Goal: Task Accomplishment & Management: Manage account settings

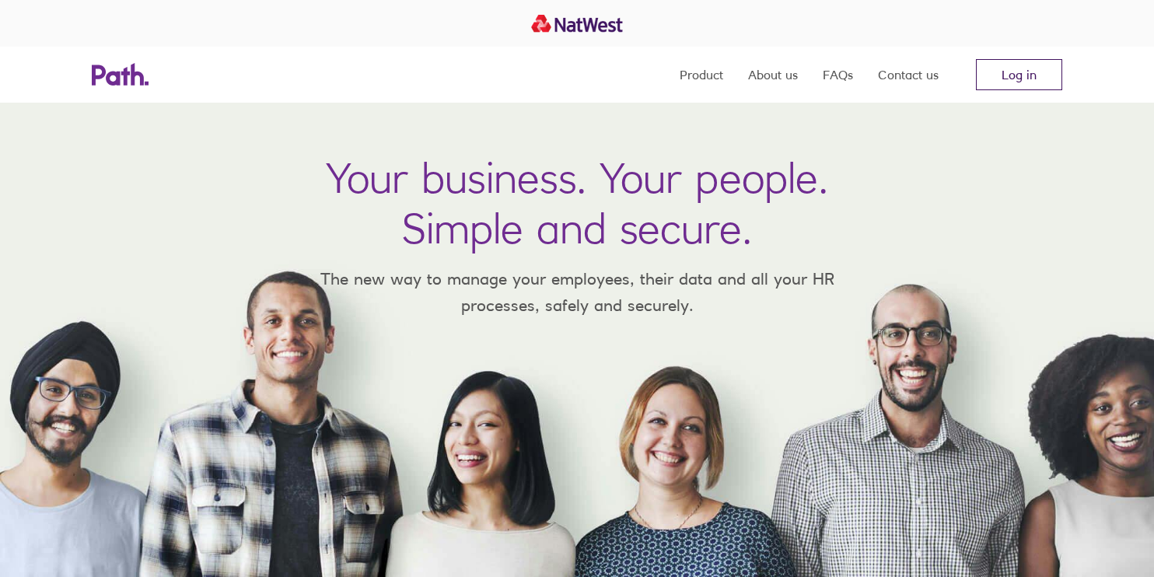
click at [1025, 72] on link "Log in" at bounding box center [1019, 74] width 86 height 31
click at [1011, 80] on link "Log in" at bounding box center [1019, 74] width 86 height 31
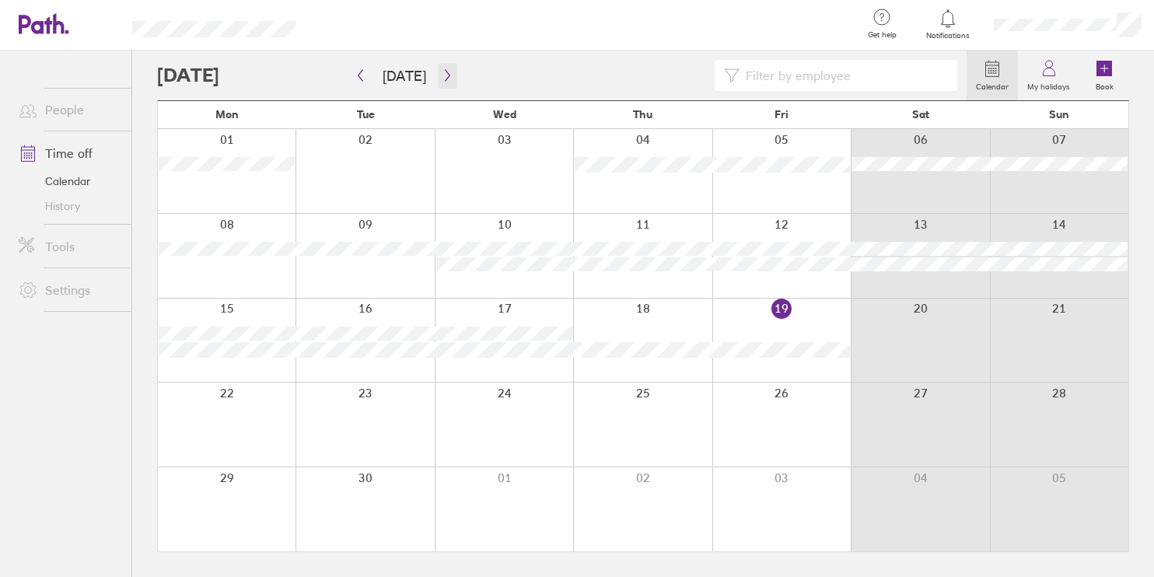
click at [447, 77] on icon "button" at bounding box center [448, 75] width 12 height 12
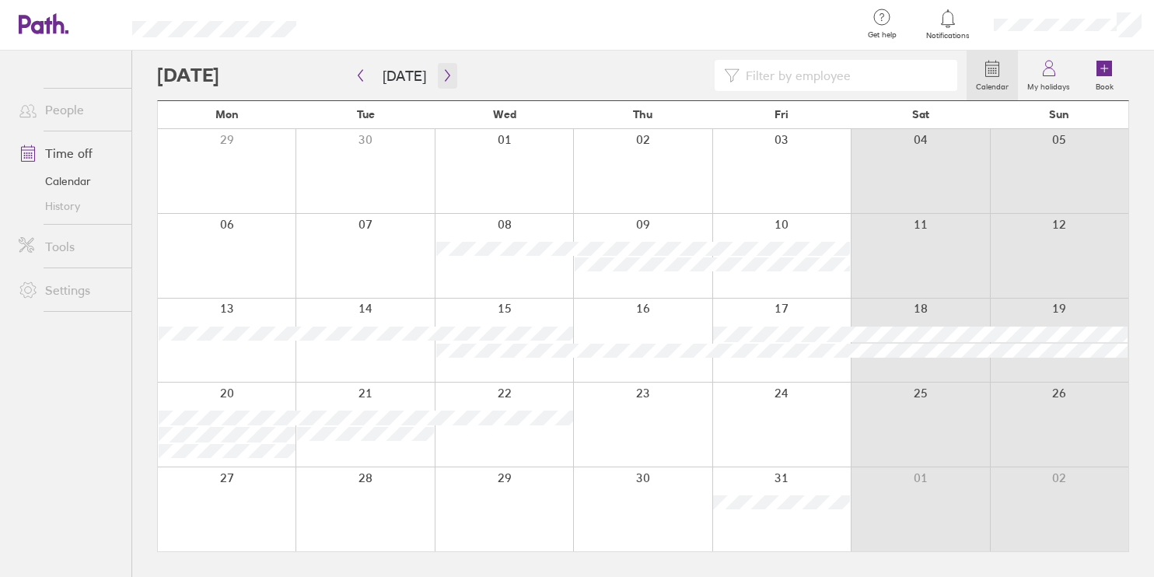
click at [445, 78] on icon "button" at bounding box center [447, 76] width 5 height 12
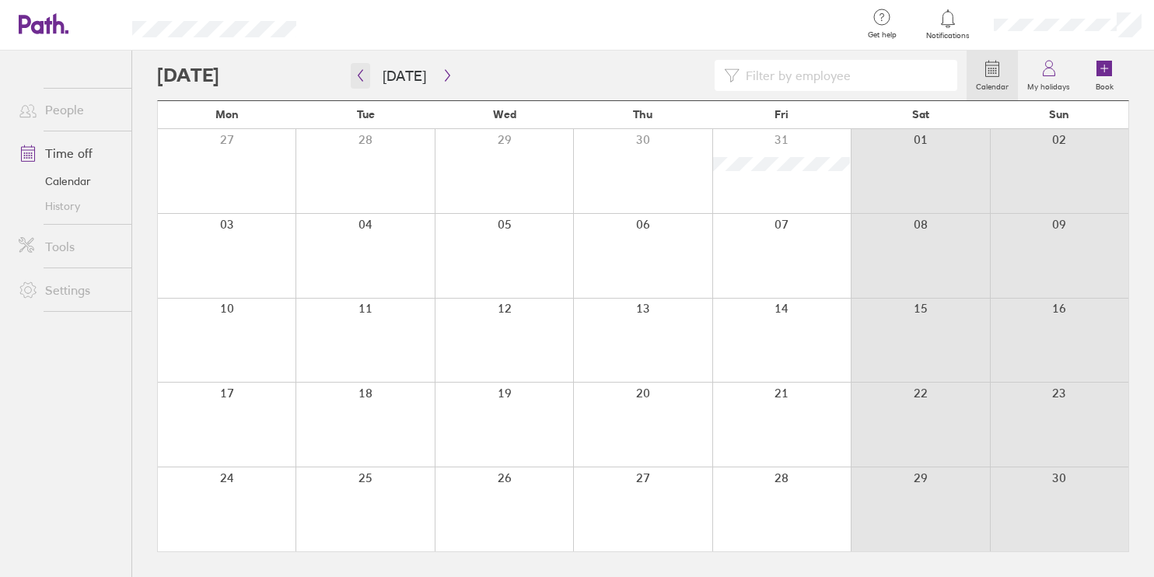
click at [355, 76] on icon "button" at bounding box center [361, 75] width 12 height 12
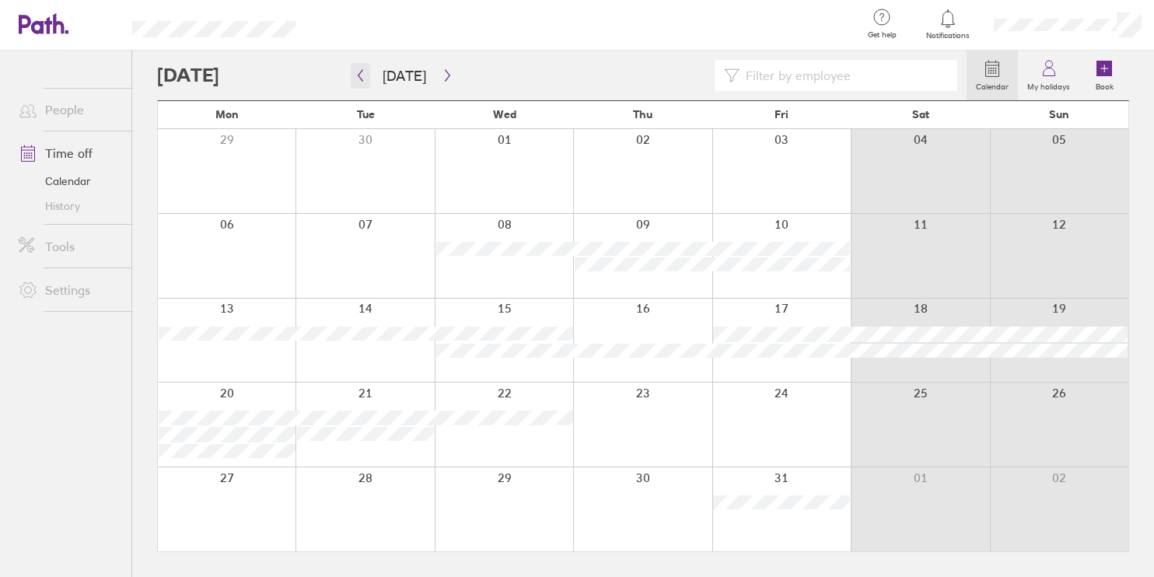
click at [360, 71] on icon "button" at bounding box center [361, 75] width 12 height 12
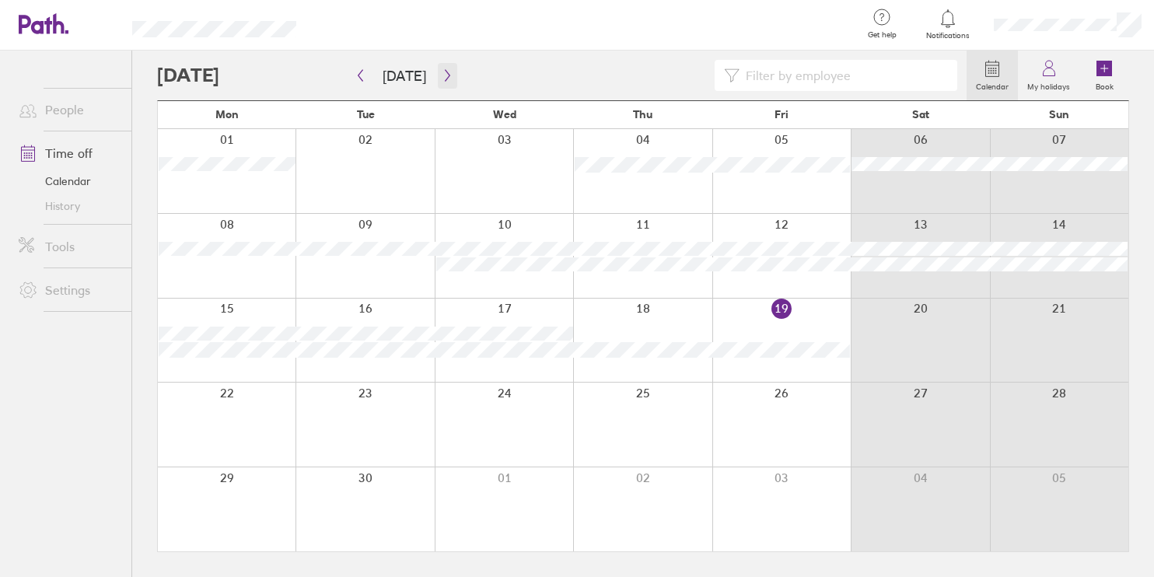
click at [442, 72] on icon "button" at bounding box center [448, 75] width 12 height 12
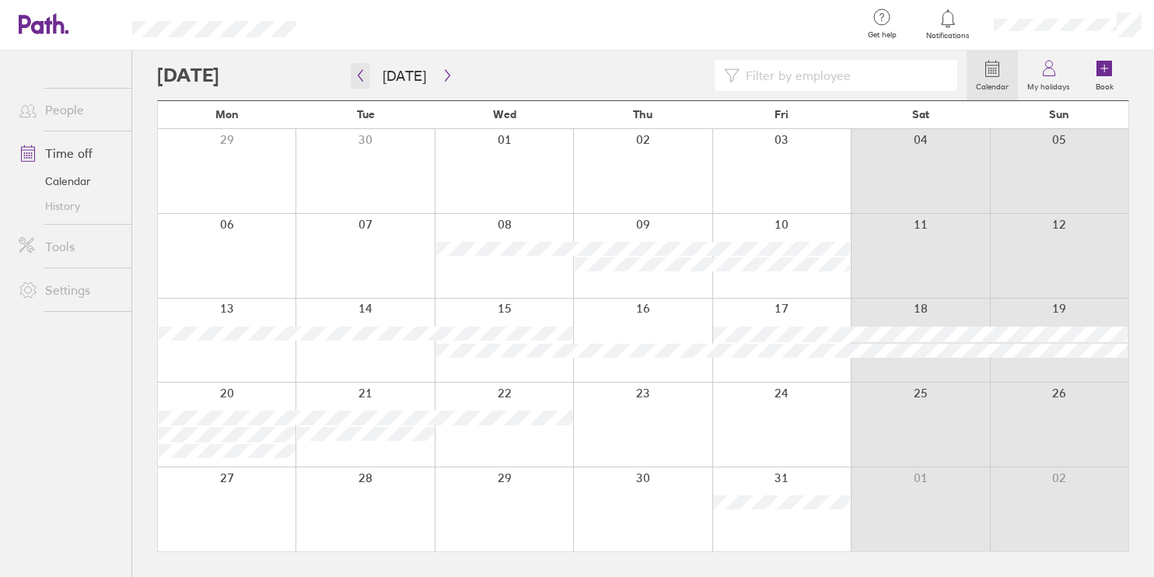
click at [369, 79] on button "button" at bounding box center [360, 76] width 19 height 26
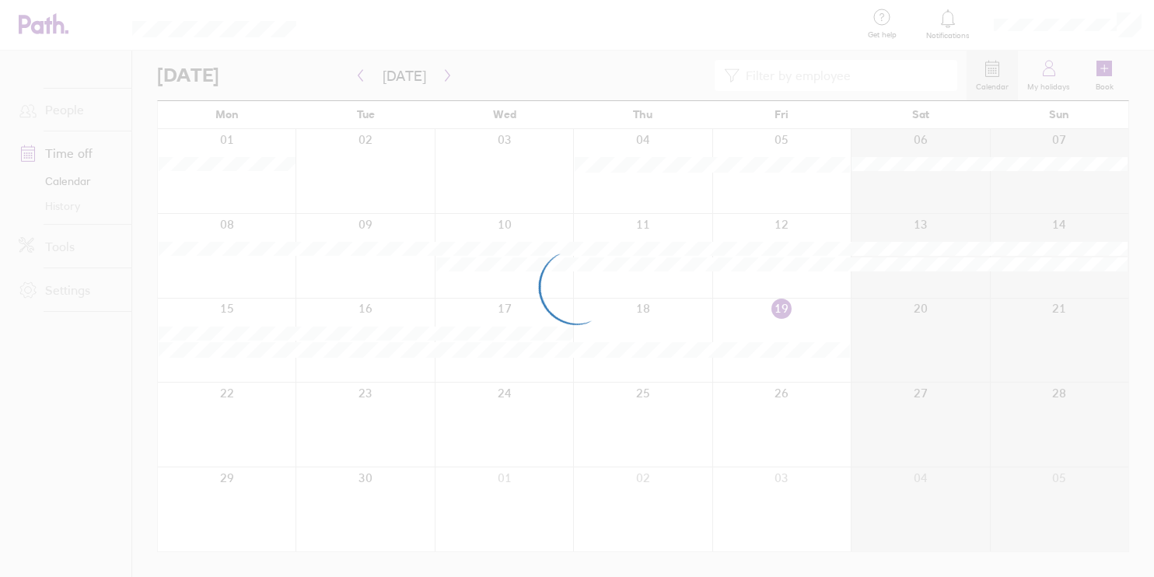
click at [436, 79] on div at bounding box center [577, 288] width 1154 height 577
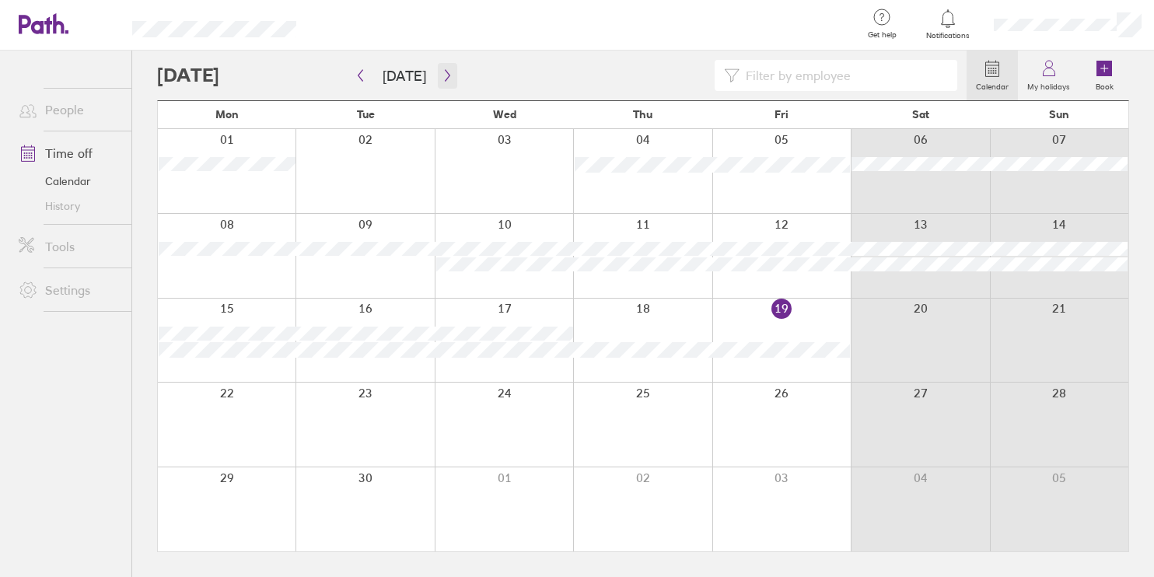
click at [444, 79] on icon "button" at bounding box center [448, 75] width 12 height 12
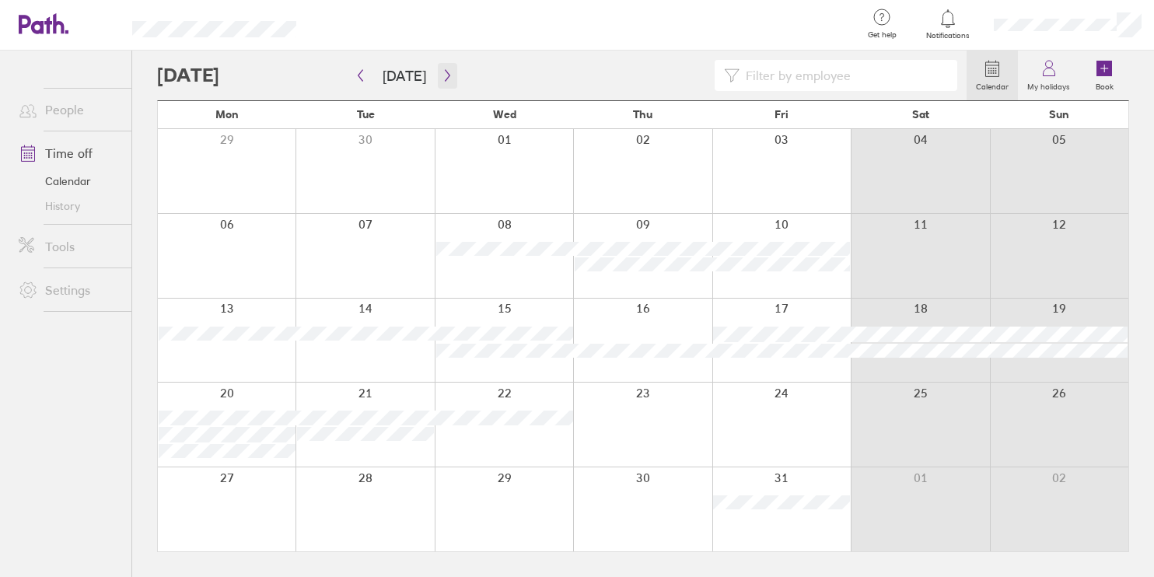
click at [444, 79] on icon "button" at bounding box center [448, 75] width 12 height 12
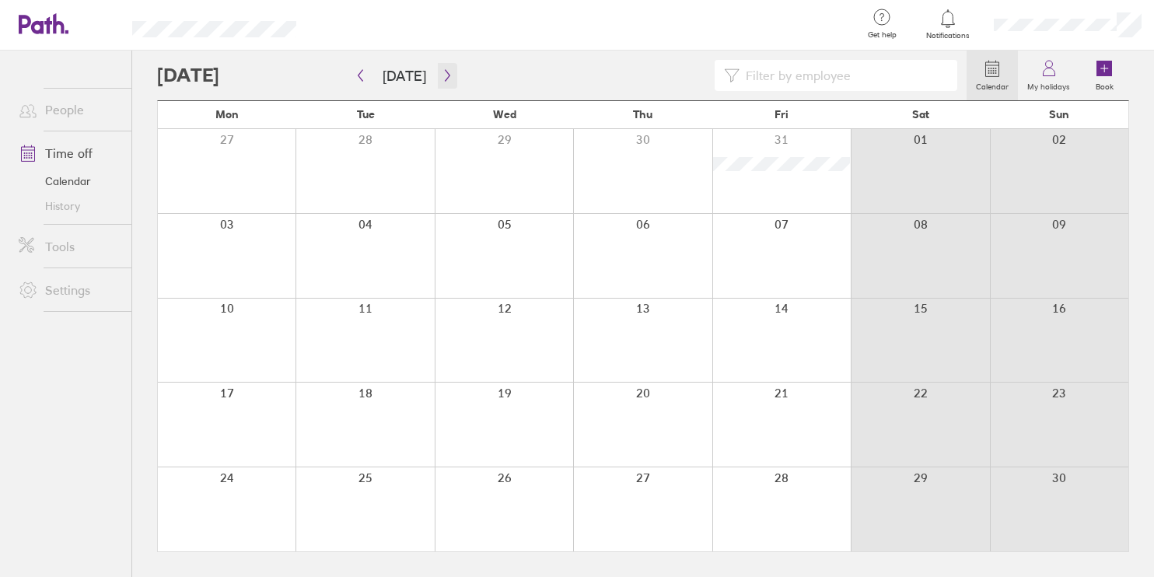
click at [444, 79] on icon "button" at bounding box center [448, 75] width 12 height 12
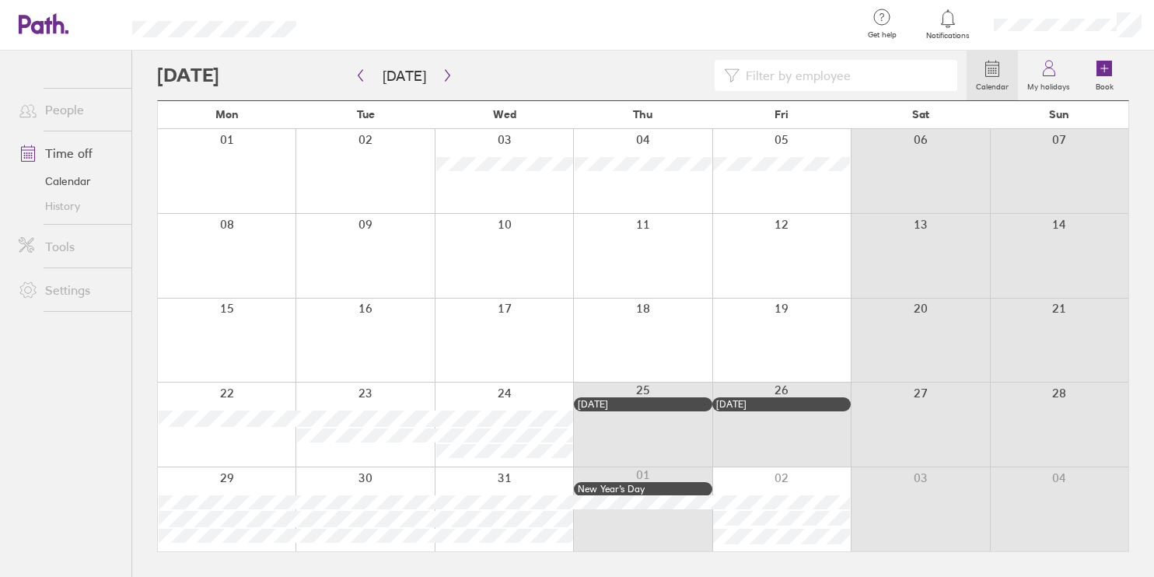
click at [452, 79] on div at bounding box center [561, 75] width 809 height 31
click at [449, 79] on button "button" at bounding box center [447, 76] width 19 height 26
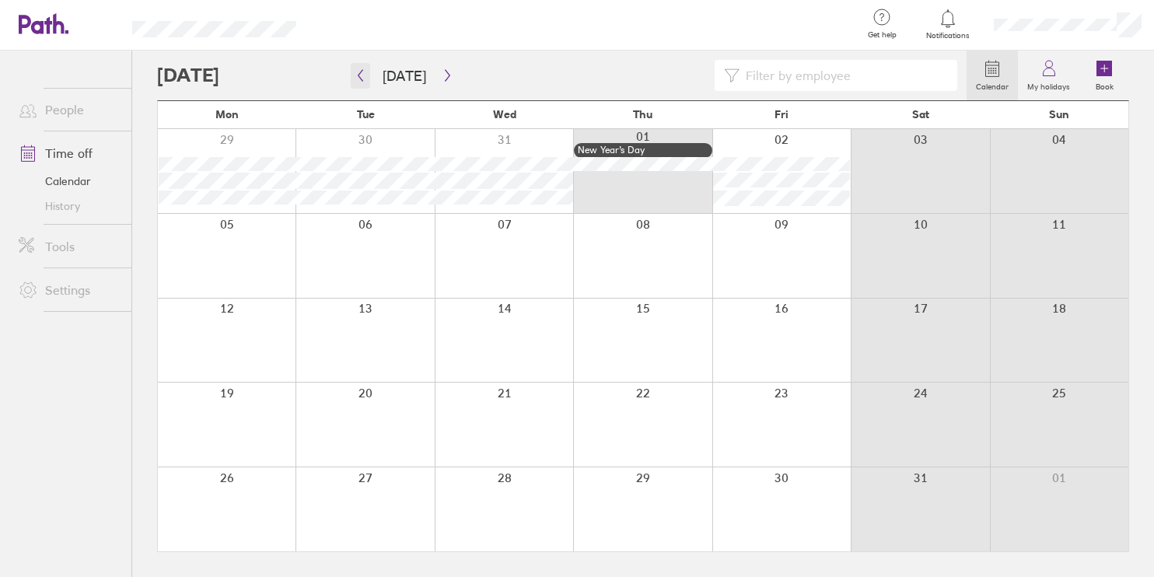
click at [365, 83] on button "button" at bounding box center [360, 76] width 19 height 26
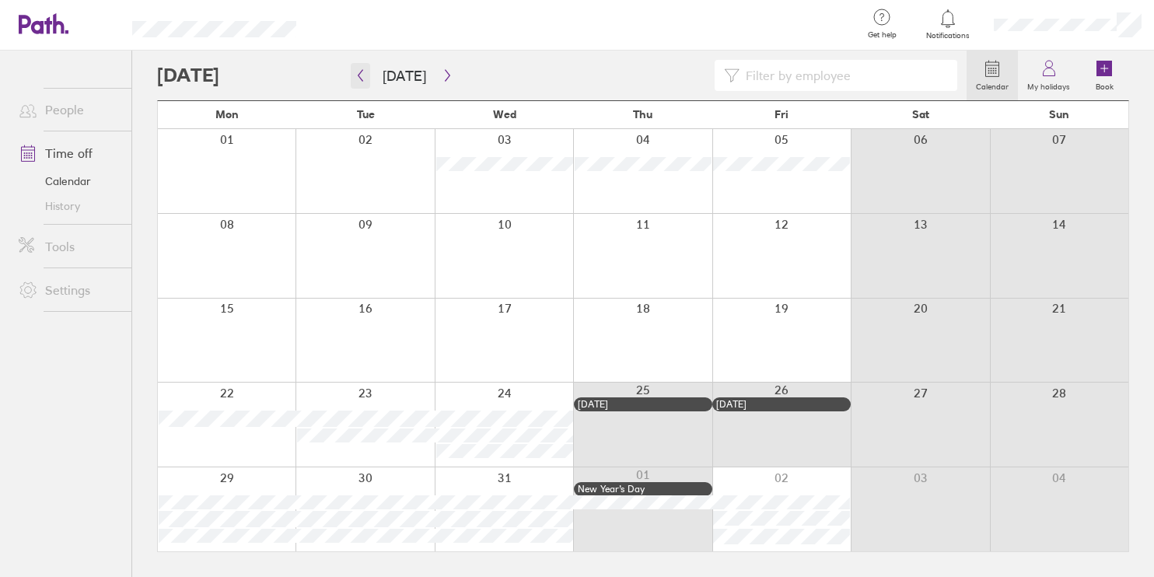
click at [365, 83] on button "button" at bounding box center [360, 76] width 19 height 26
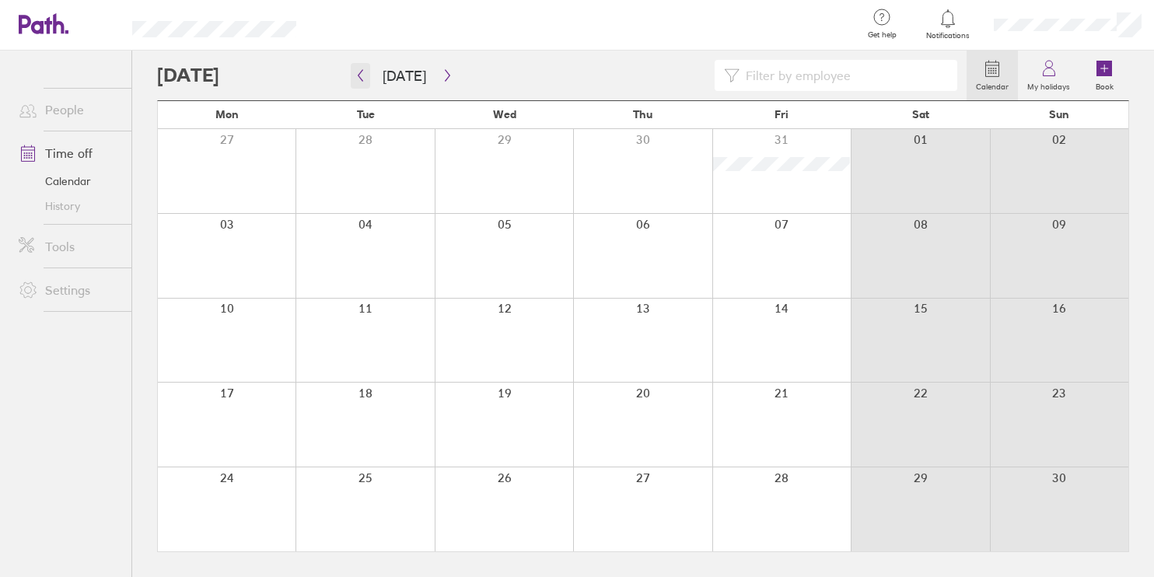
click at [365, 83] on button "button" at bounding box center [360, 76] width 19 height 26
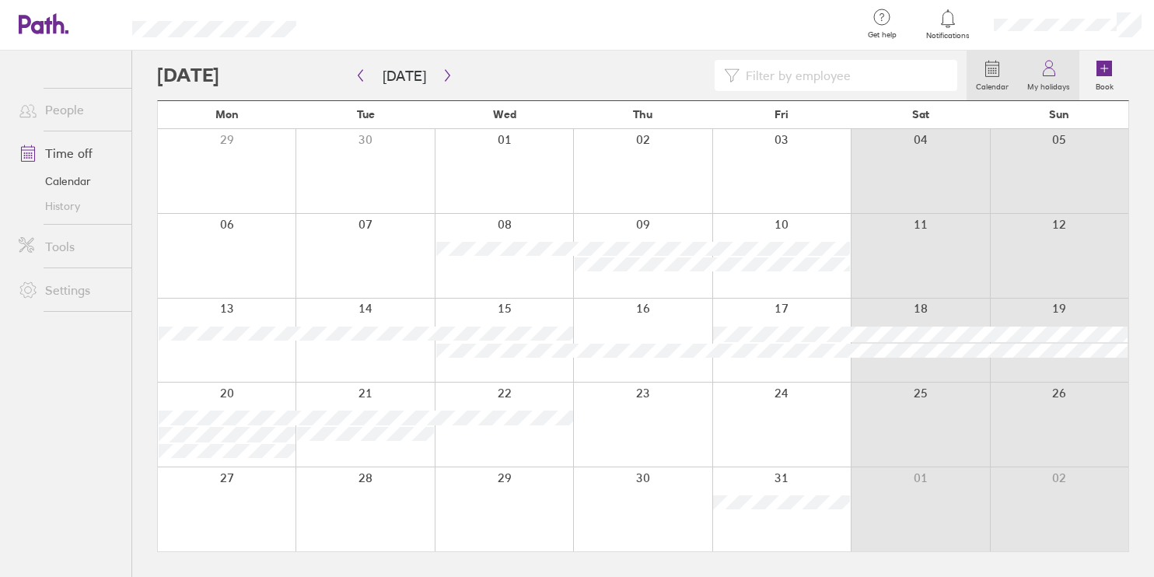
click at [1056, 66] on icon at bounding box center [1048, 68] width 19 height 19
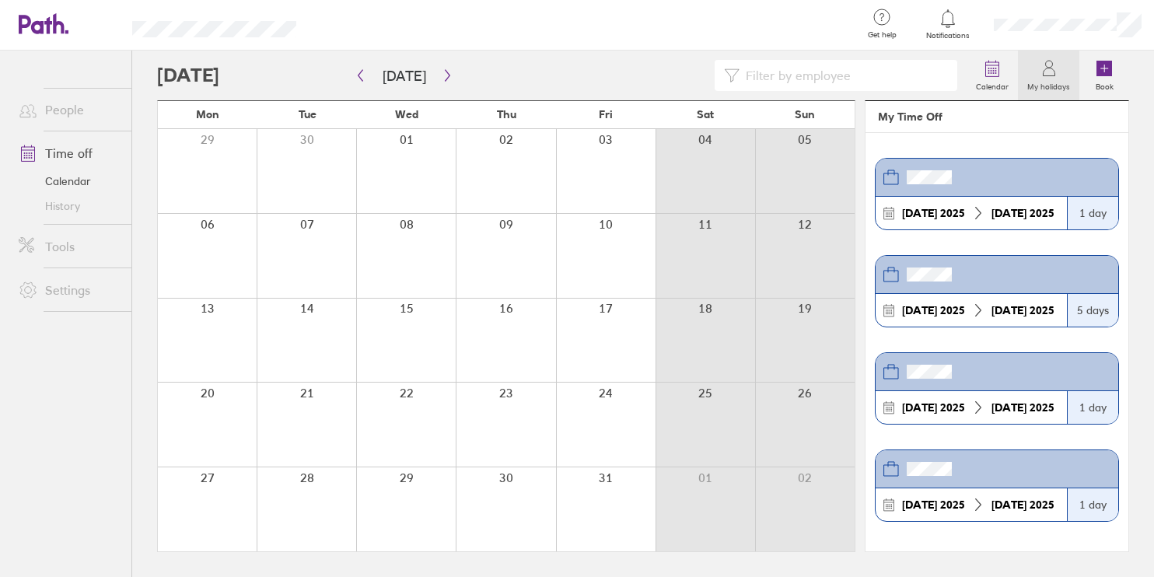
click at [53, 118] on link "People" at bounding box center [68, 109] width 125 height 31
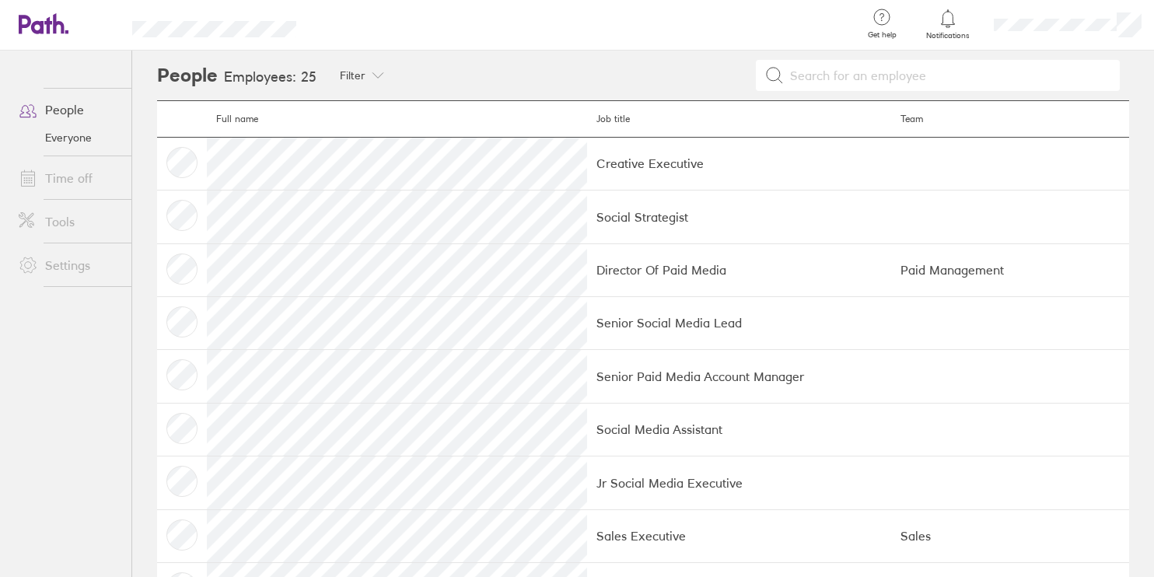
click at [56, 221] on link "Tools" at bounding box center [68, 221] width 125 height 31
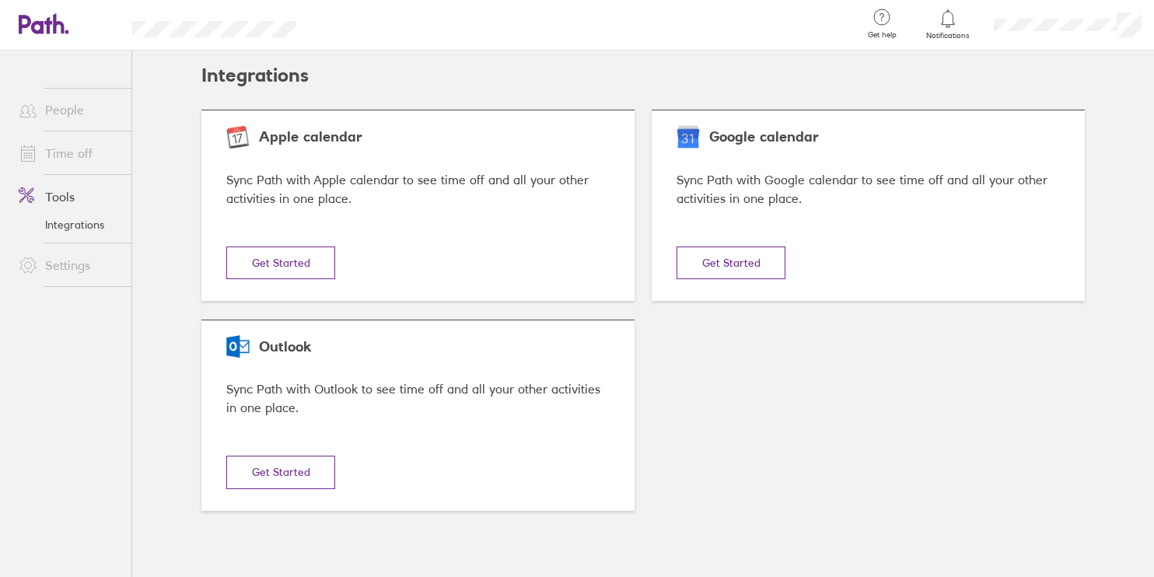
click at [72, 258] on link "Settings" at bounding box center [68, 265] width 125 height 31
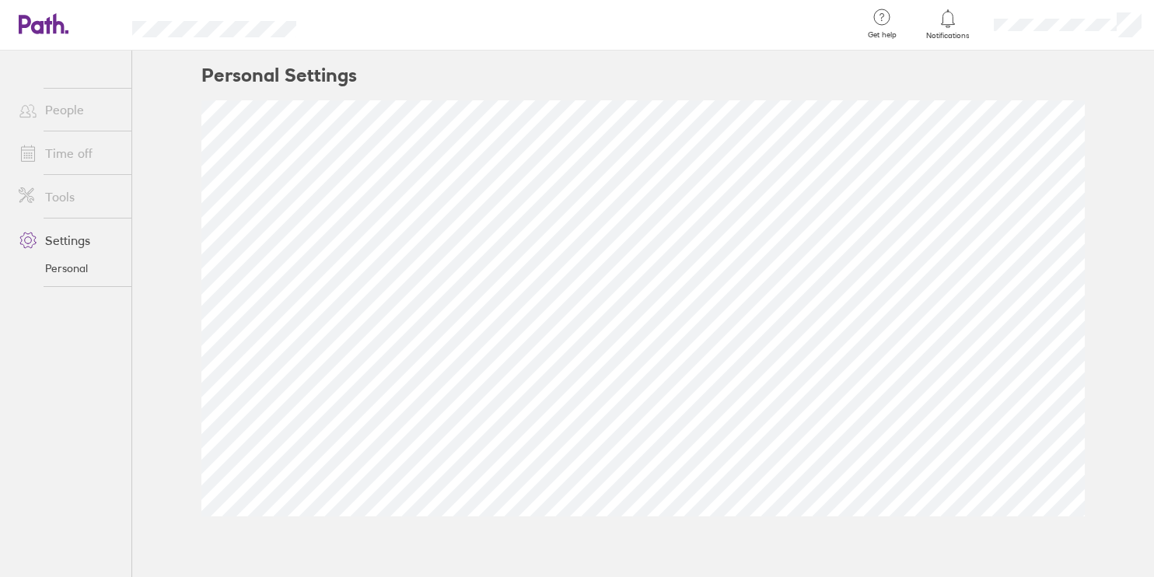
click at [71, 117] on link "People" at bounding box center [68, 109] width 125 height 31
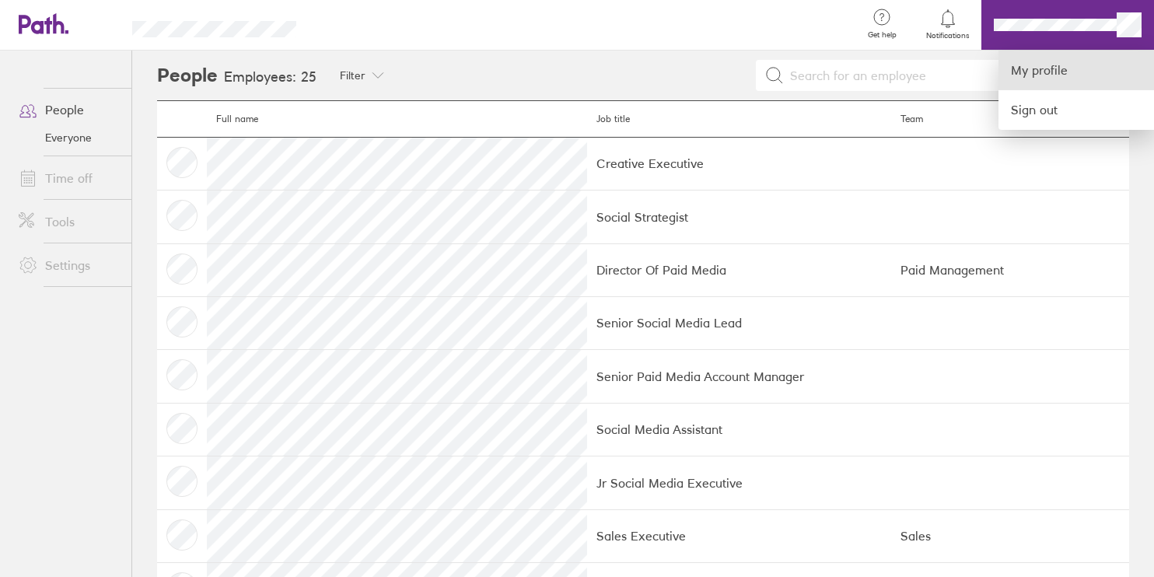
click at [1039, 79] on link "My profile" at bounding box center [1075, 71] width 155 height 40
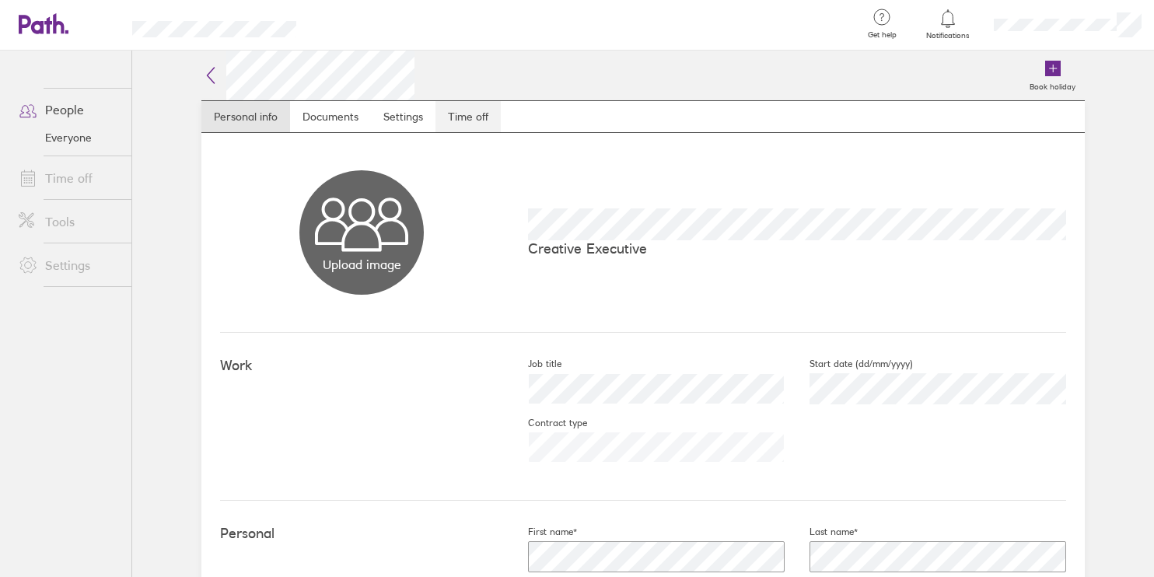
click at [454, 121] on link "Time off" at bounding box center [467, 116] width 65 height 31
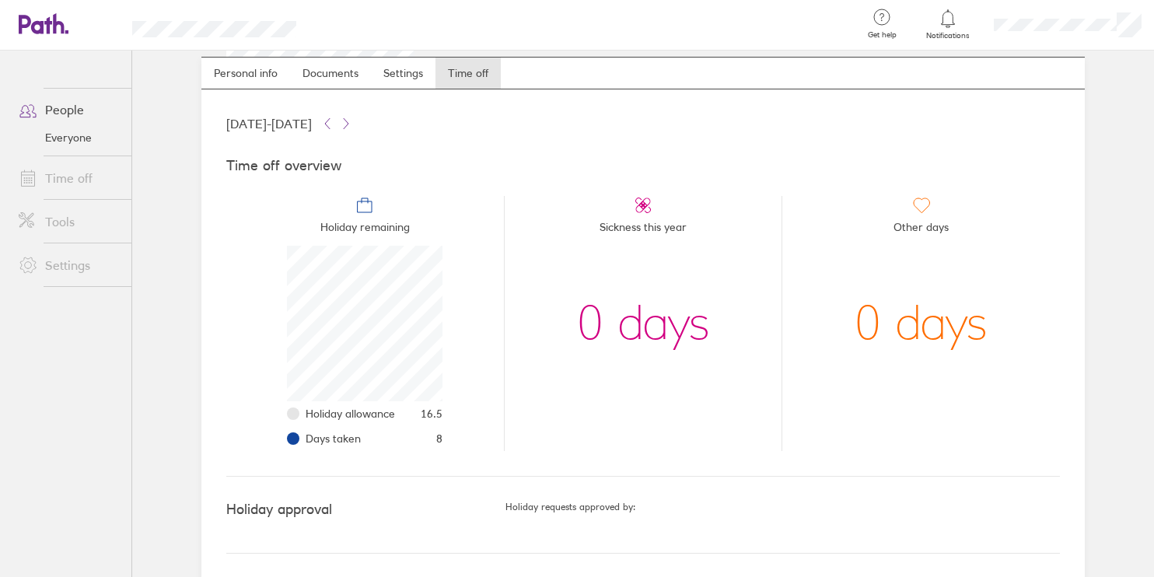
scroll to position [45, 0]
click at [44, 191] on link "Time off" at bounding box center [68, 177] width 125 height 31
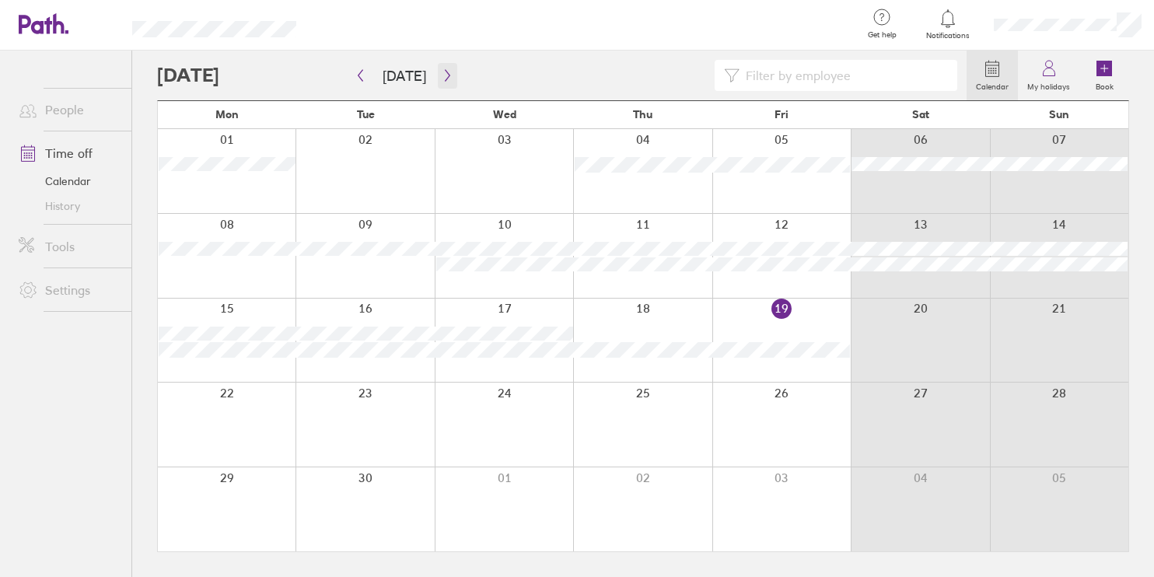
click at [438, 82] on button "button" at bounding box center [447, 76] width 19 height 26
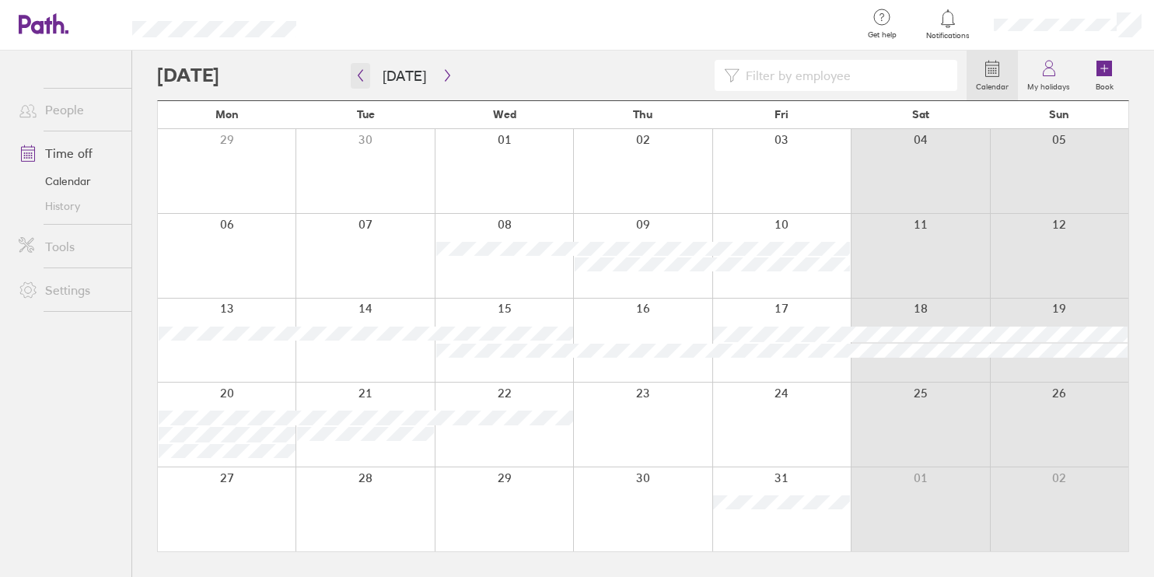
click at [362, 80] on icon "button" at bounding box center [361, 75] width 12 height 12
